Goal: Task Accomplishment & Management: Use online tool/utility

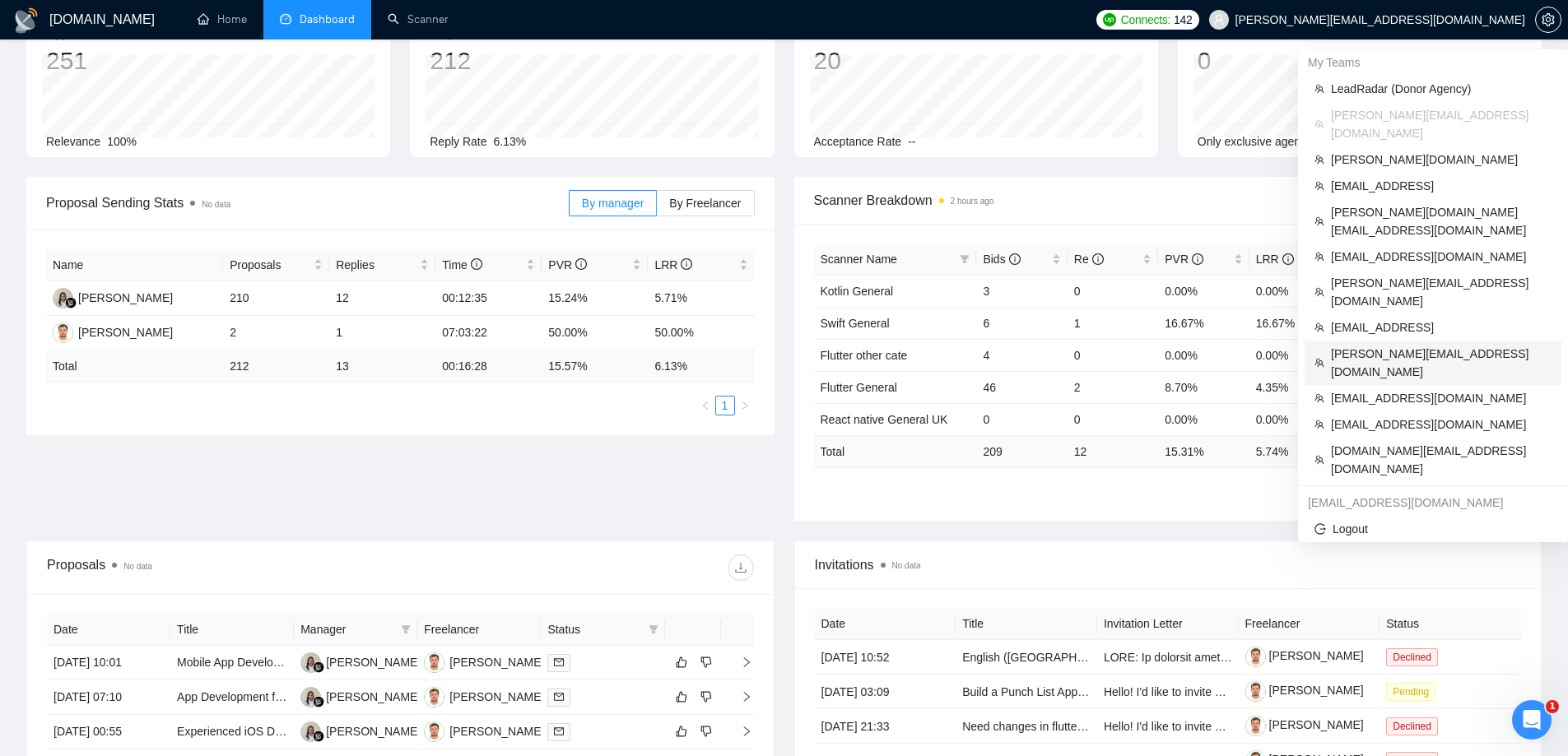
click at [1382, 345] on span "[PERSON_NAME][EMAIL_ADDRESS][DOMAIN_NAME]" at bounding box center [1442, 362] width 221 height 36
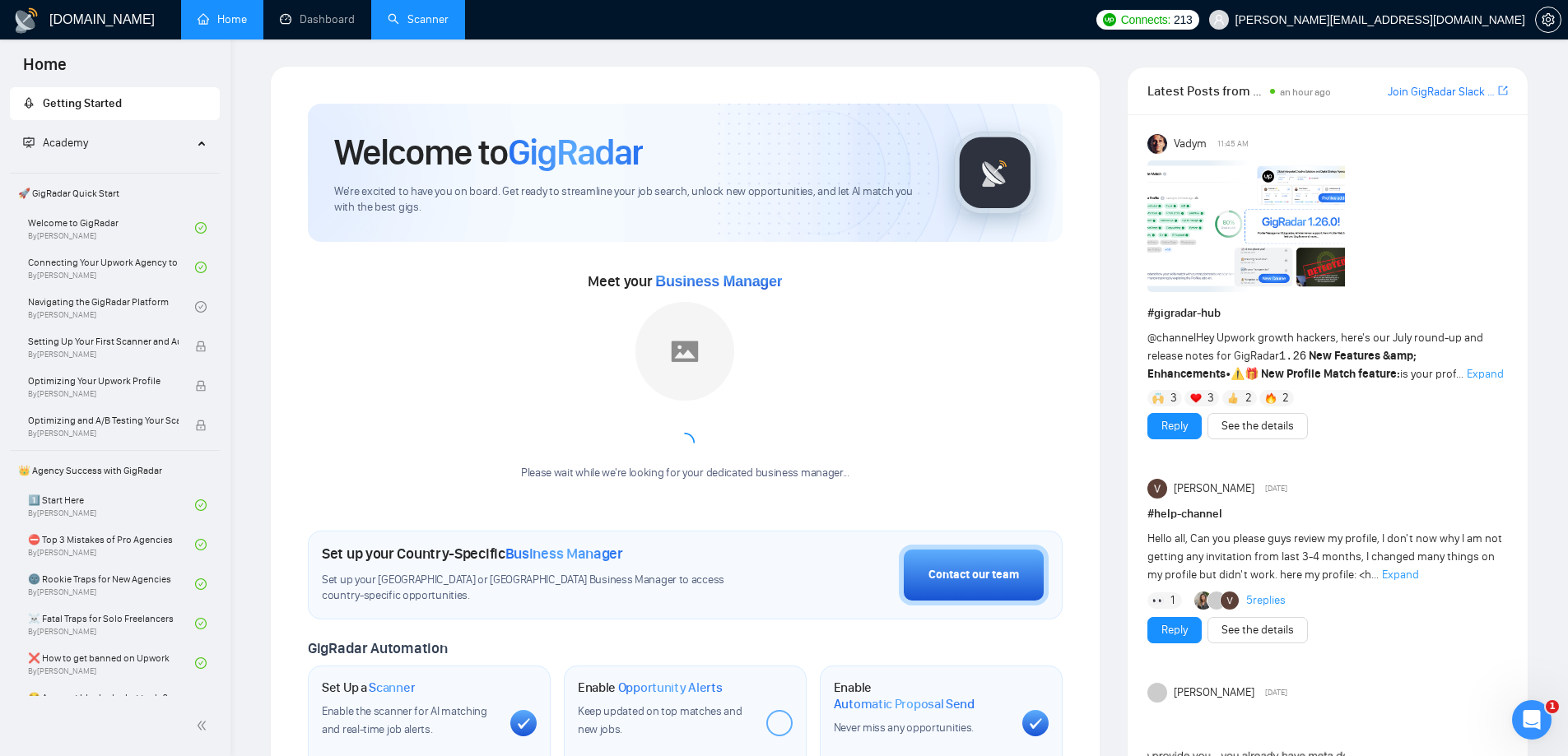
click at [448, 24] on link "Scanner" at bounding box center [417, 19] width 61 height 14
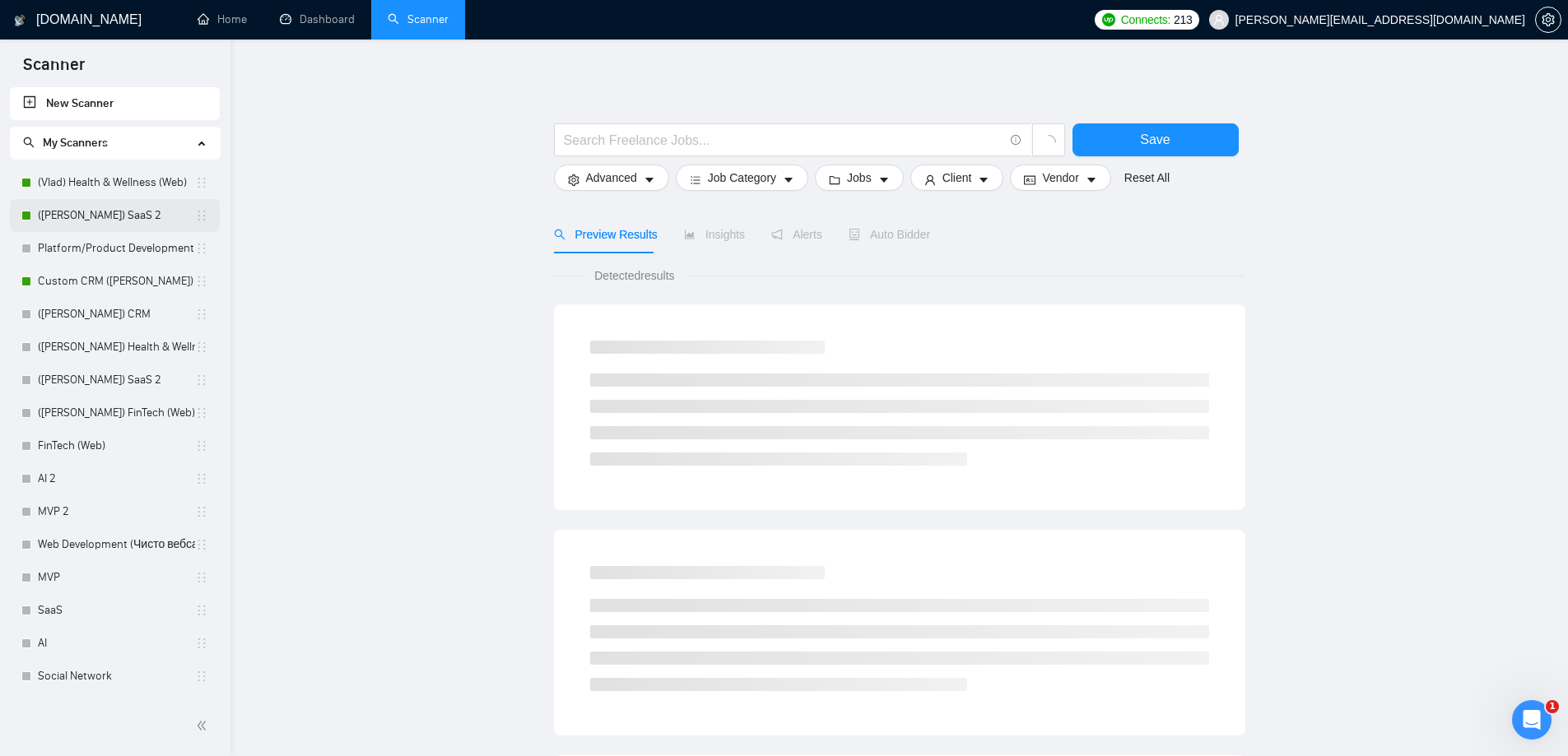
click at [78, 225] on link "(Vlad) SaaS 2" at bounding box center [116, 216] width 157 height 33
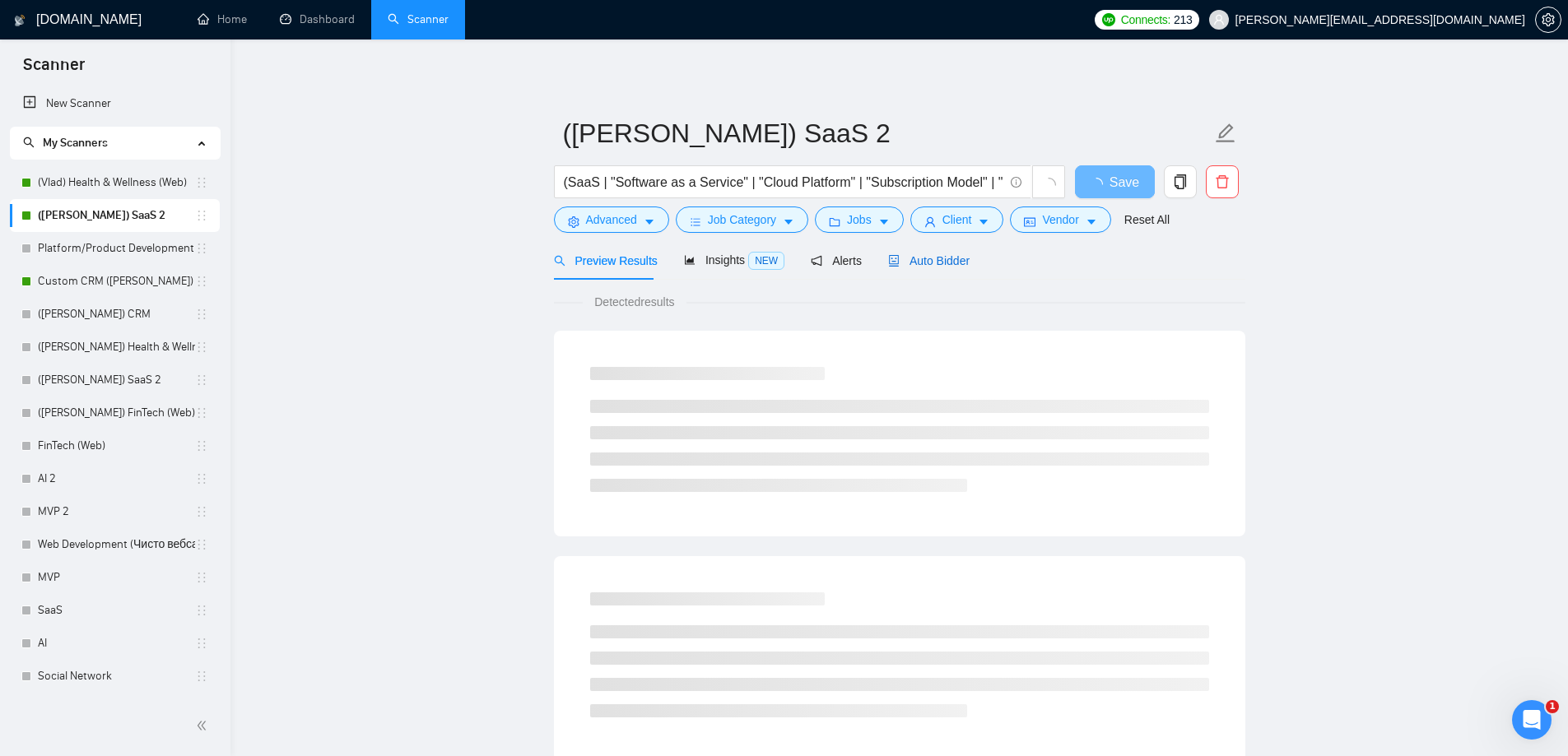
click at [930, 261] on span "Auto Bidder" at bounding box center [929, 260] width 82 height 13
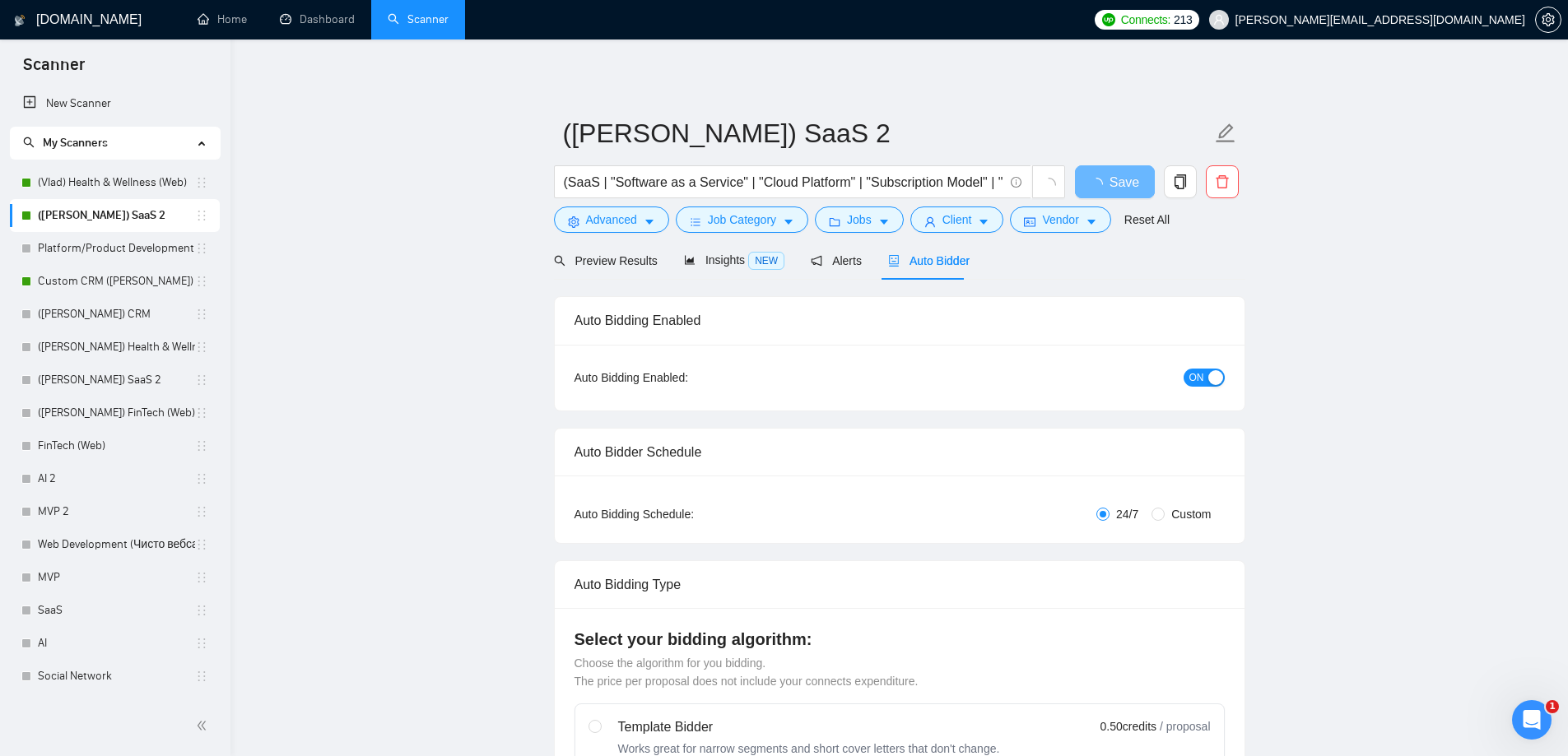
checkbox input "true"
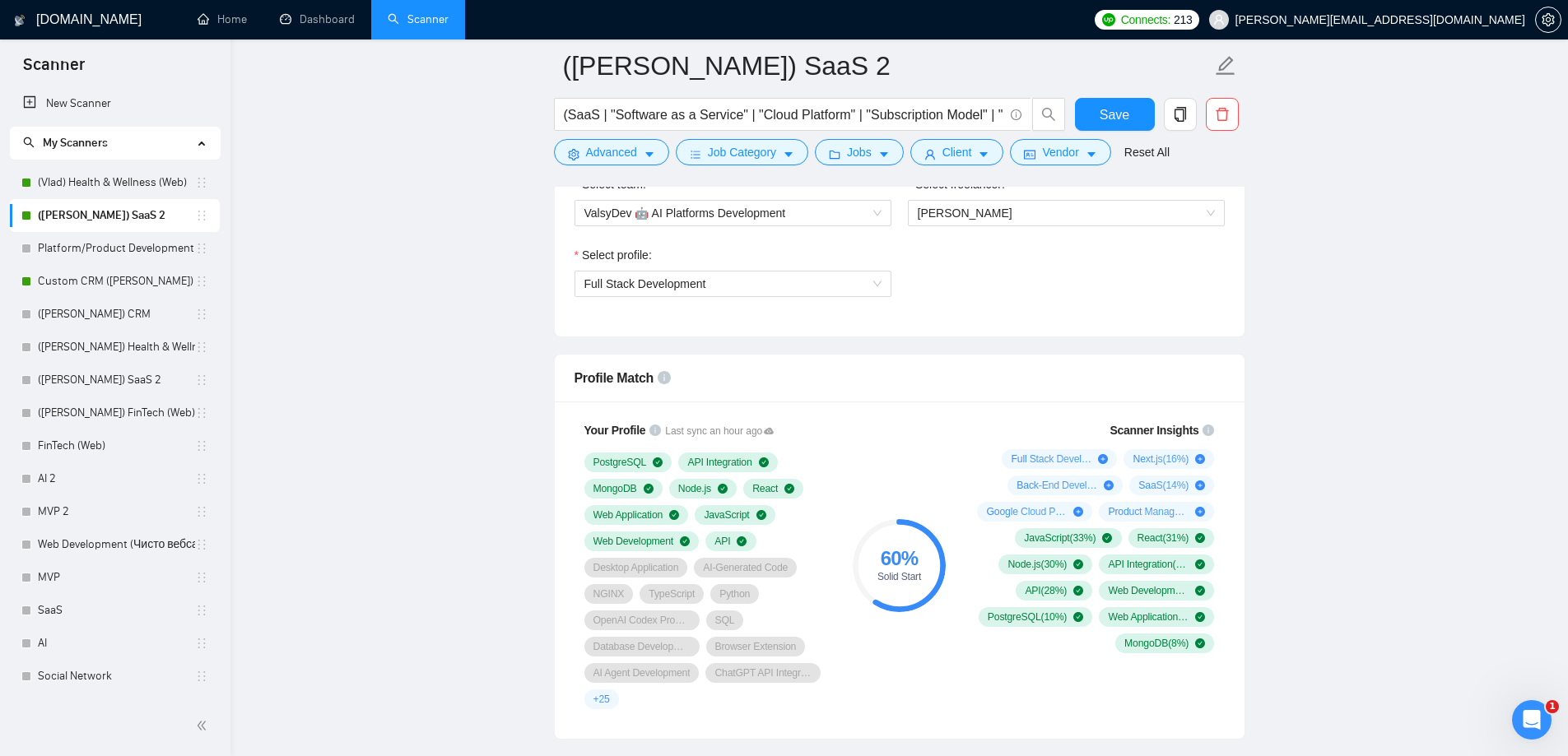
scroll to position [905, 0]
